Goal: Task Accomplishment & Management: Manage account settings

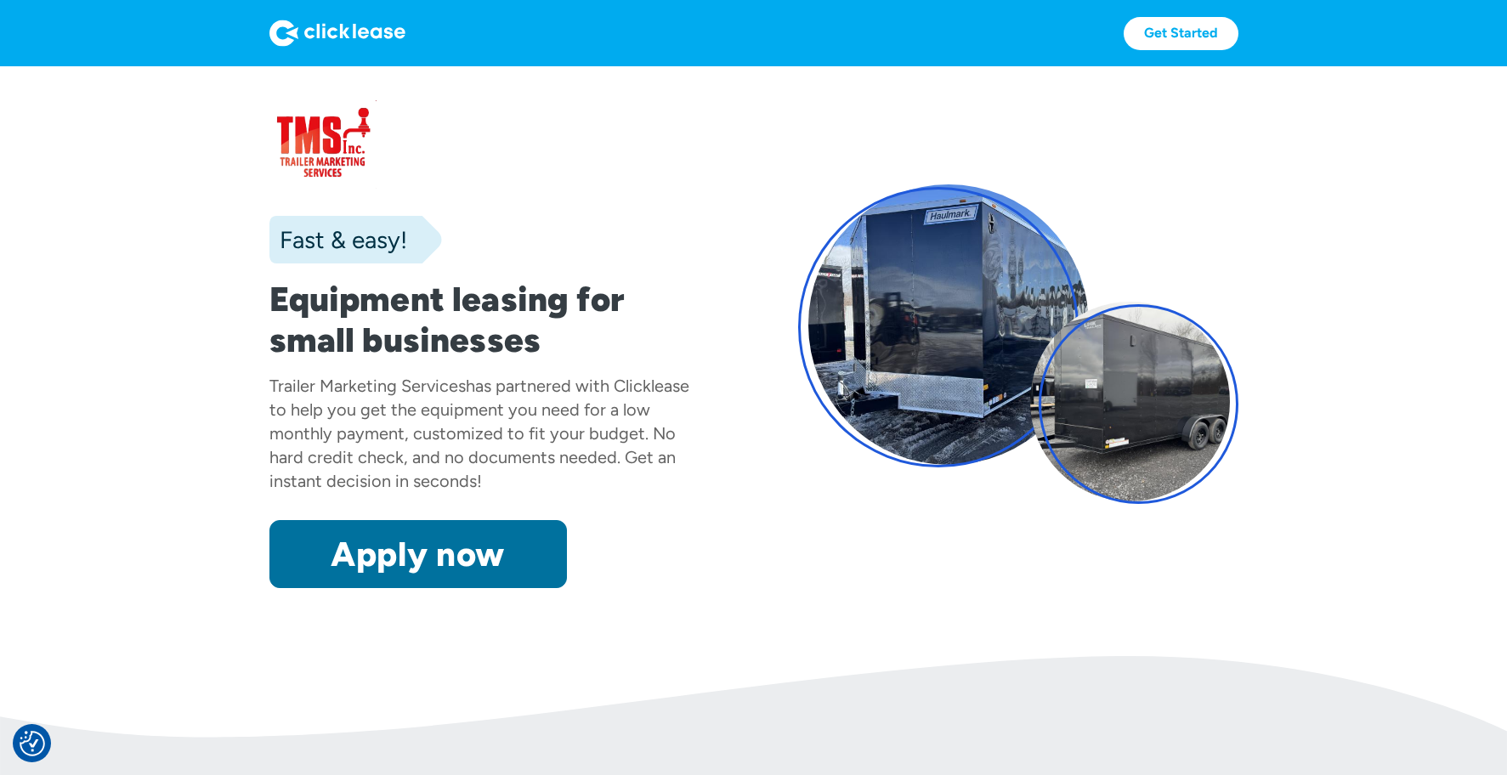
click at [423, 563] on link "Apply now" at bounding box center [417, 554] width 297 height 68
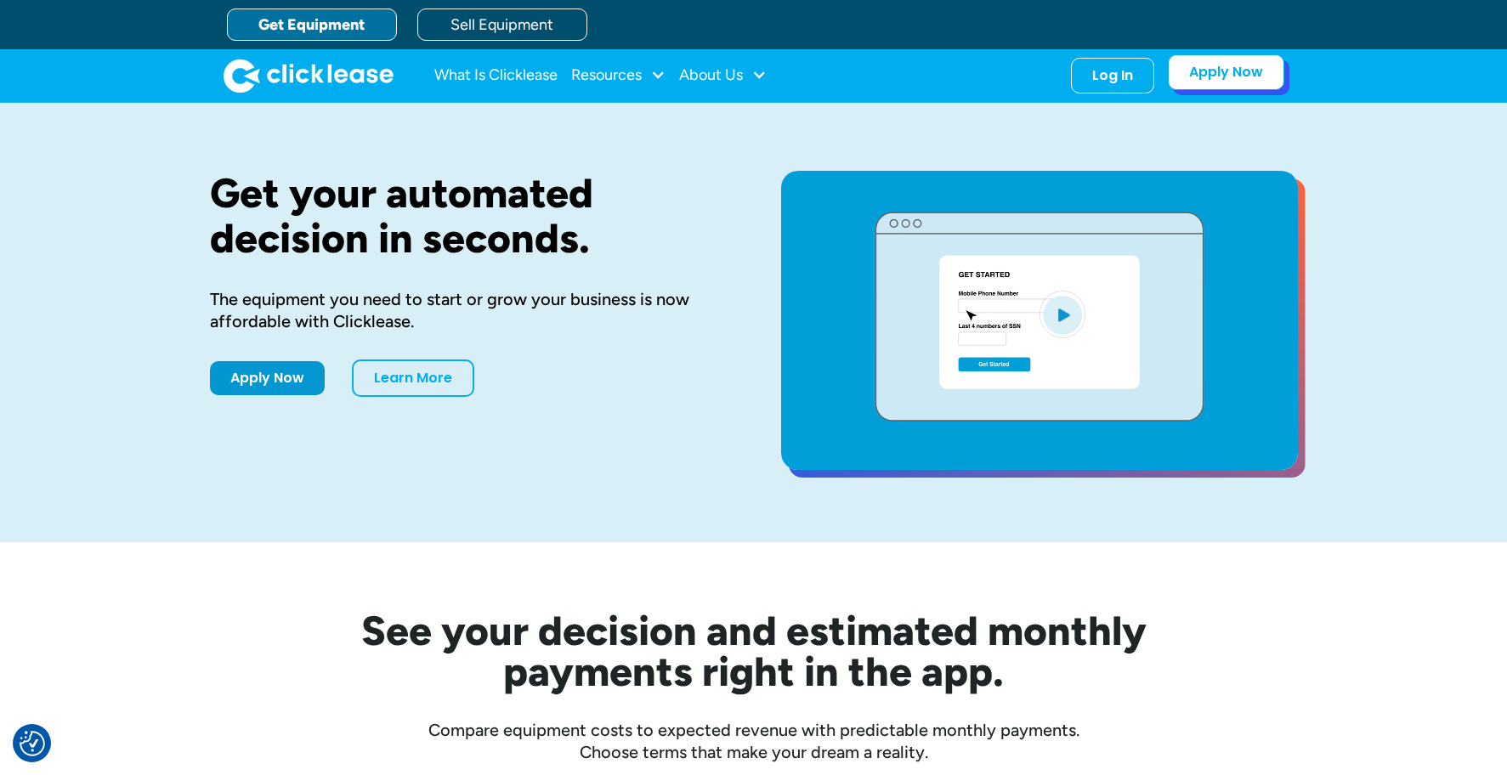
click at [1248, 60] on link "Apply Now" at bounding box center [1226, 72] width 116 height 36
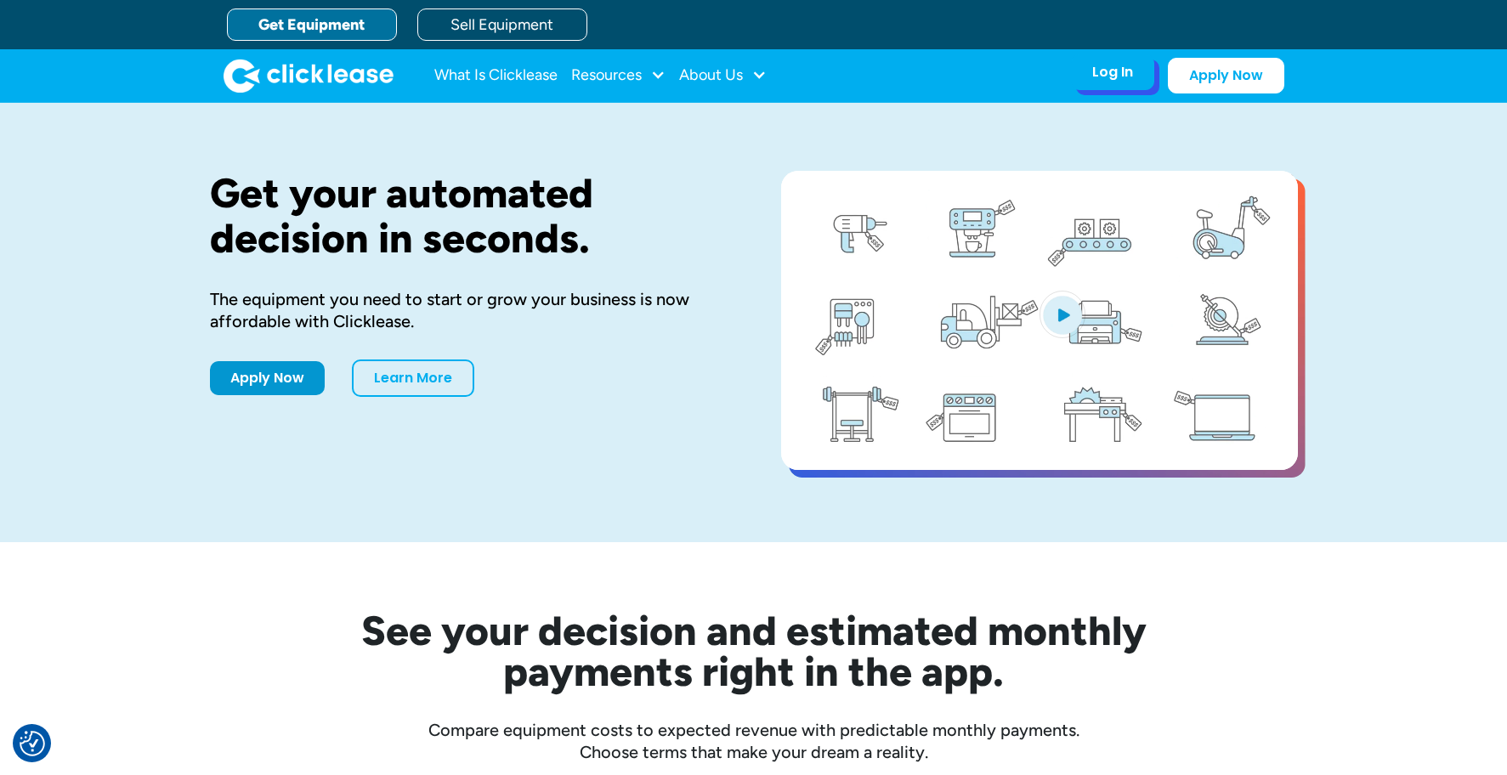
click at [1130, 79] on div "Log In" at bounding box center [1112, 72] width 41 height 17
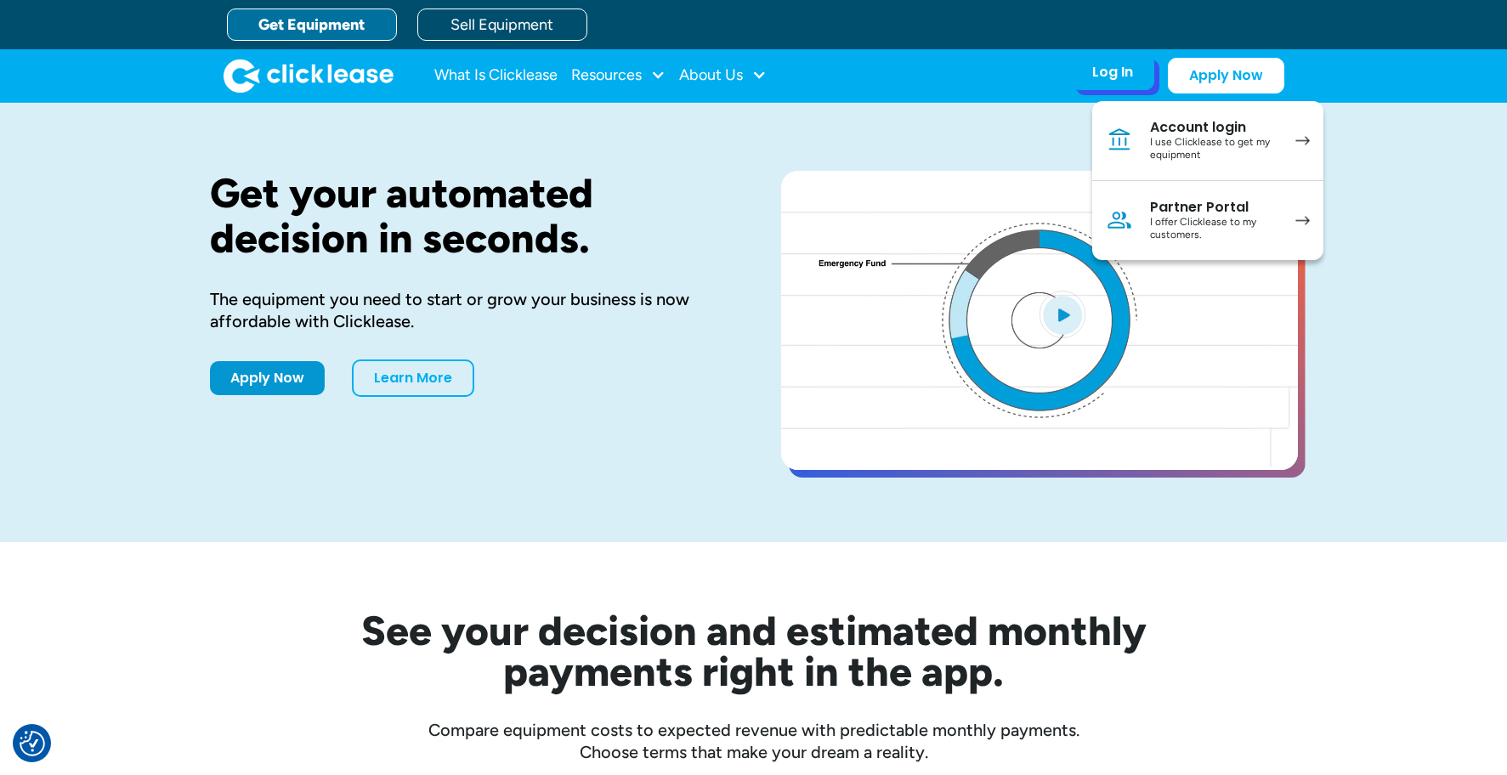
click at [1185, 229] on div "I offer Clicklease to my customers." at bounding box center [1214, 229] width 128 height 26
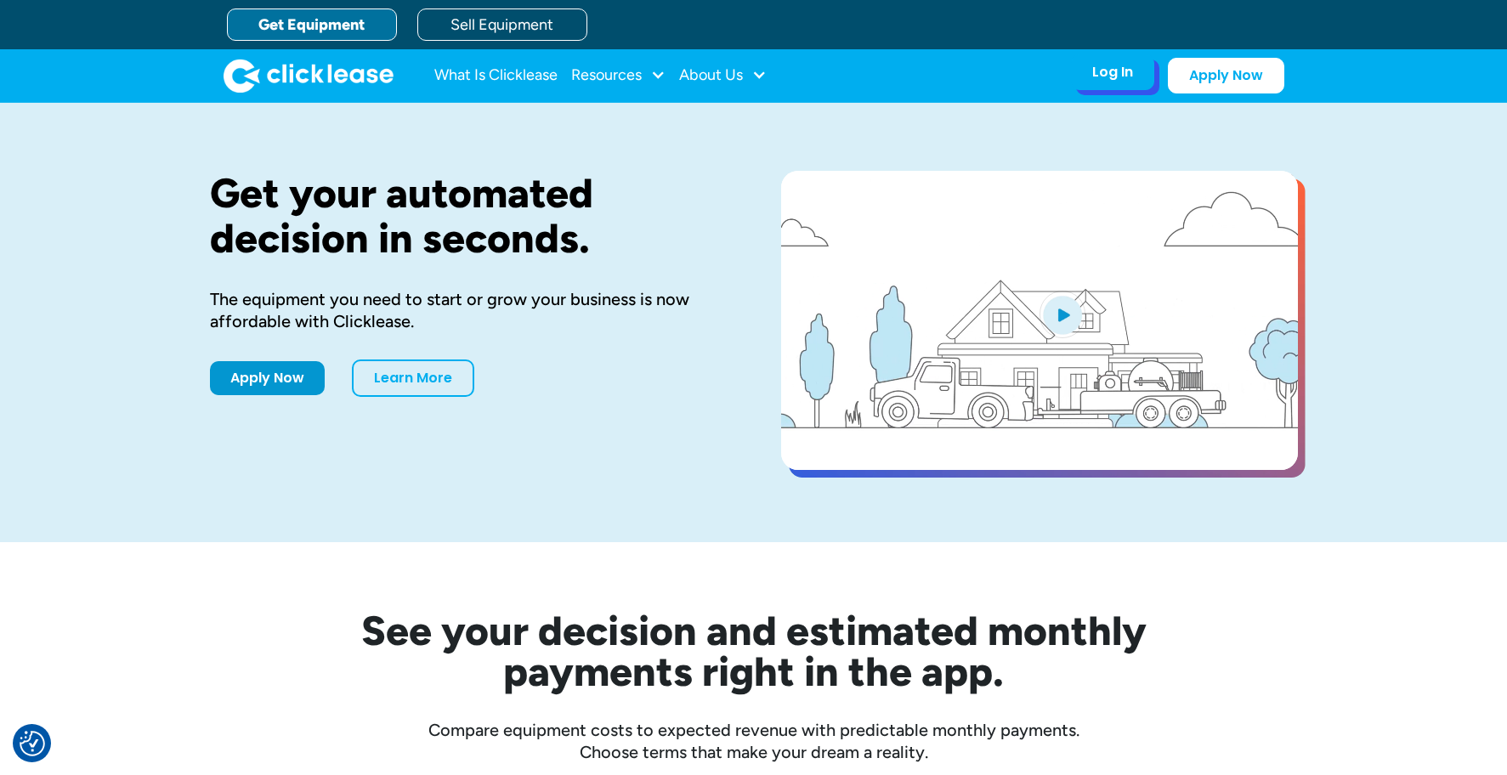
click at [1107, 81] on div "Log In" at bounding box center [1112, 72] width 41 height 17
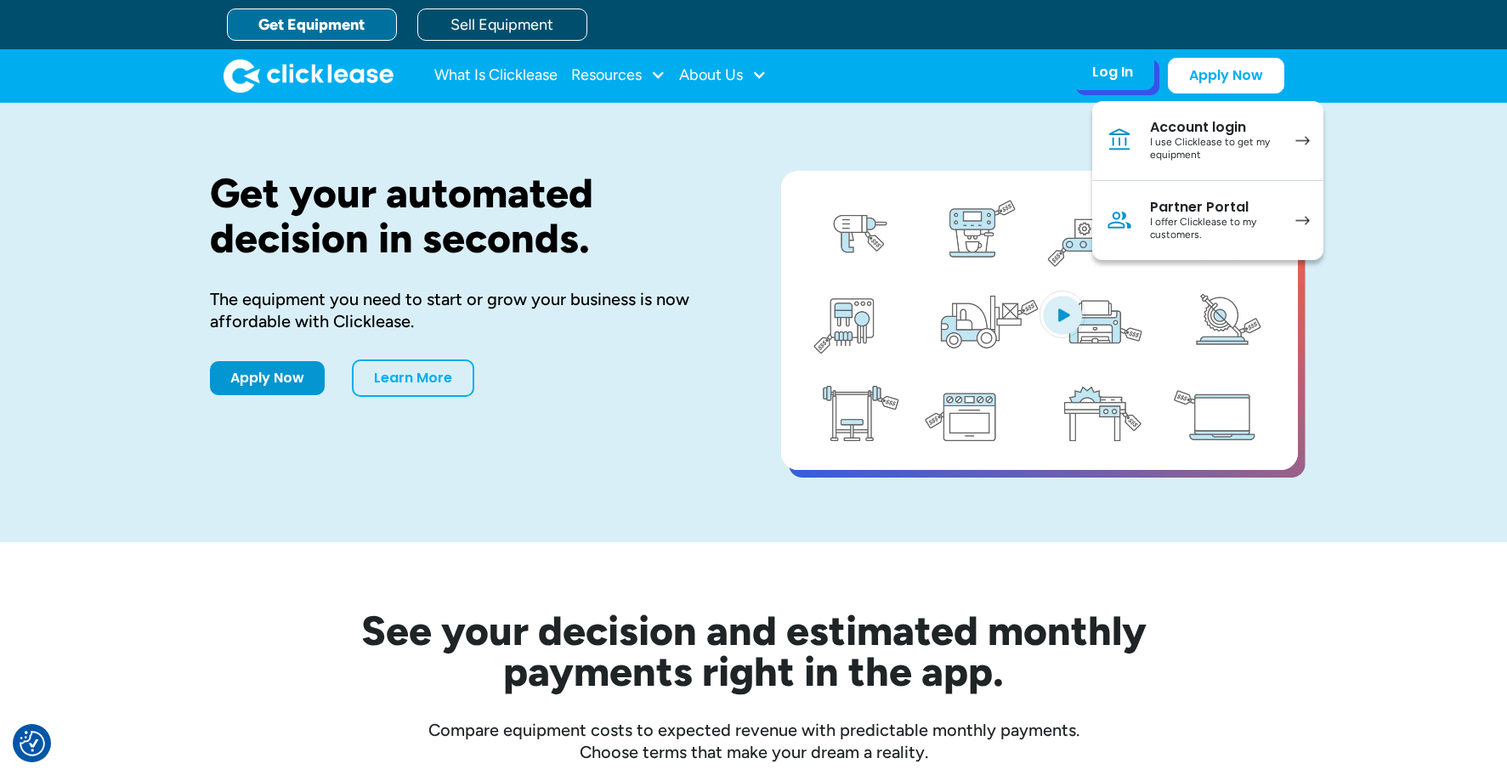
click at [1197, 219] on div "I offer Clicklease to my customers." at bounding box center [1214, 229] width 128 height 26
